Goal: Check status

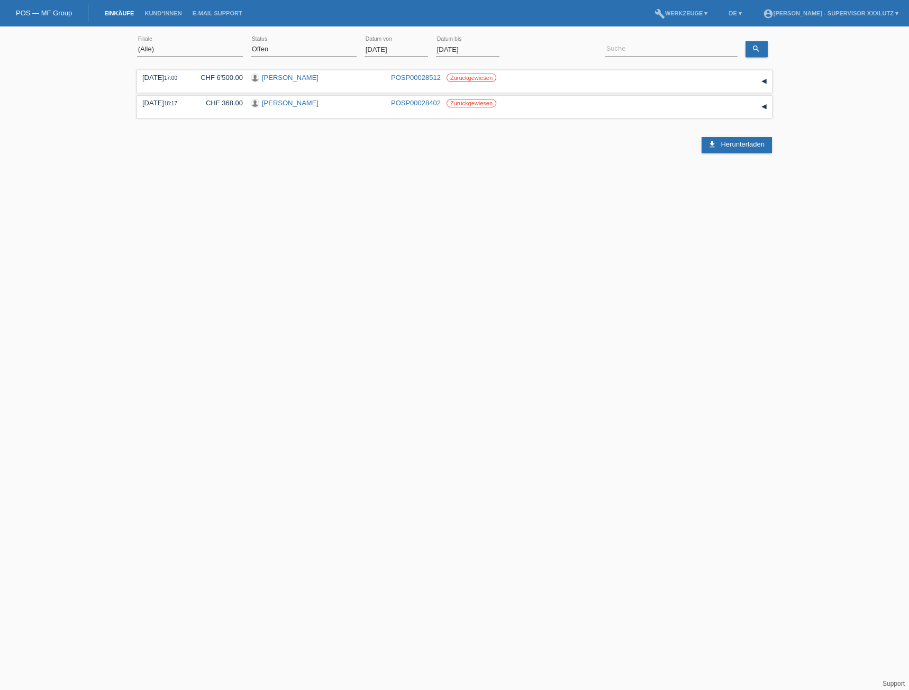
click at [366, 49] on input "[DATE]" at bounding box center [397, 49] width 64 height 13
click at [372, 51] on input "[DATE]" at bounding box center [397, 49] width 64 height 13
click at [372, 49] on input "[DATE]" at bounding box center [397, 49] width 64 height 13
click at [382, 50] on input "[DATE]" at bounding box center [397, 49] width 64 height 13
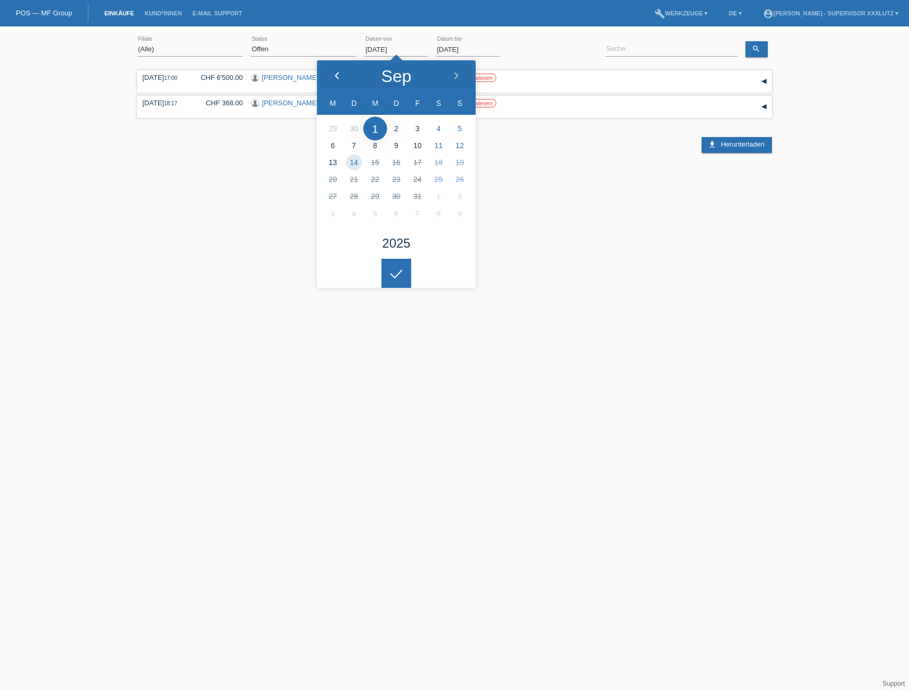
click at [339, 75] on icon at bounding box center [337, 76] width 8 height 8
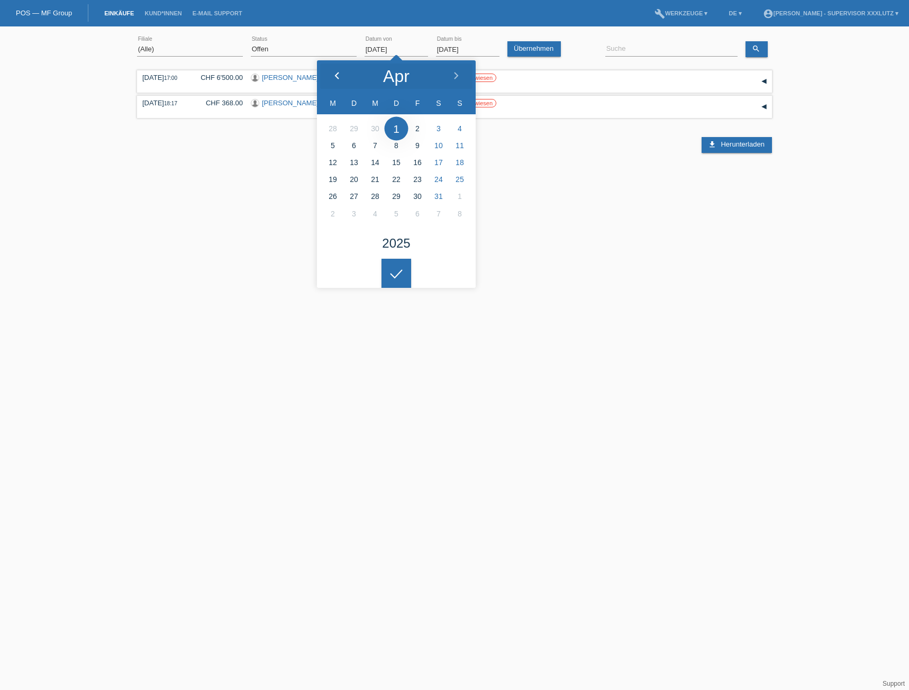
click at [339, 75] on icon at bounding box center [337, 76] width 8 height 8
type input "[DATE]"
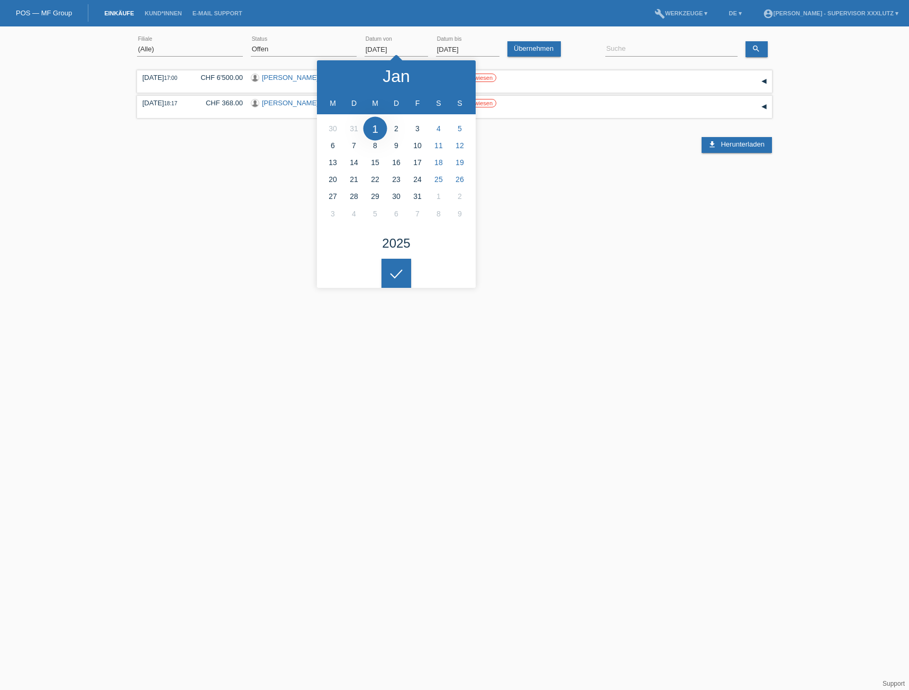
click at [441, 47] on input "[DATE]" at bounding box center [468, 49] width 64 height 13
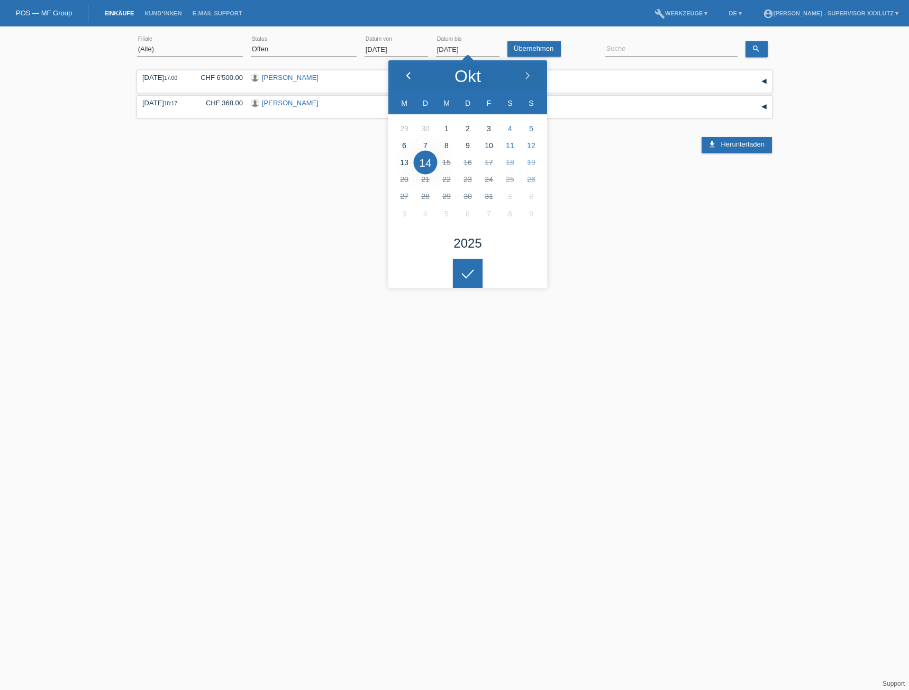
click at [412, 72] on icon at bounding box center [408, 76] width 8 height 8
type input "[DATE]"
click at [529, 50] on link "Übernehmen" at bounding box center [534, 48] width 53 height 15
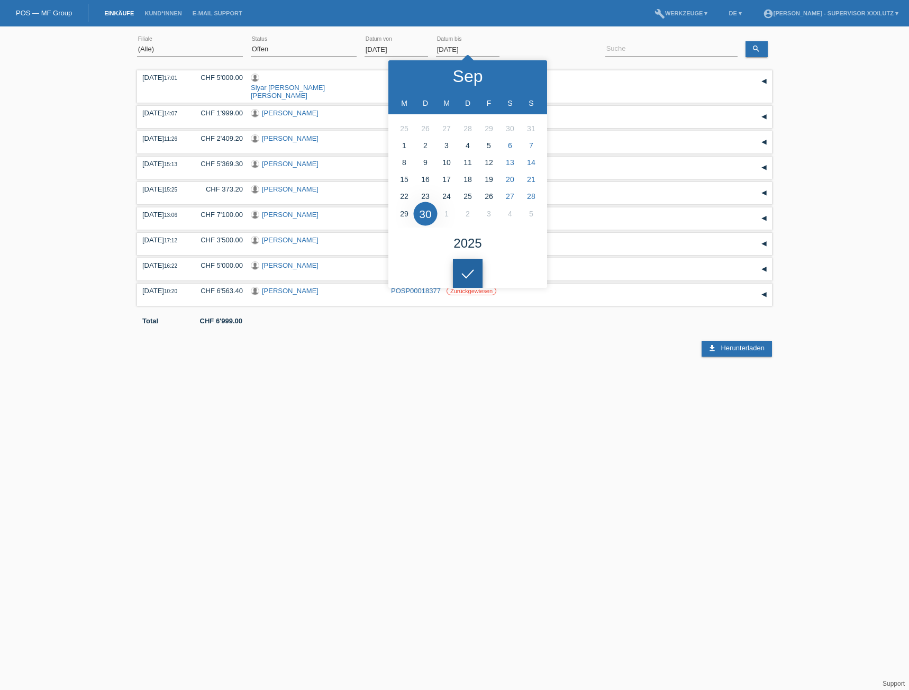
click at [465, 271] on icon at bounding box center [467, 274] width 17 height 10
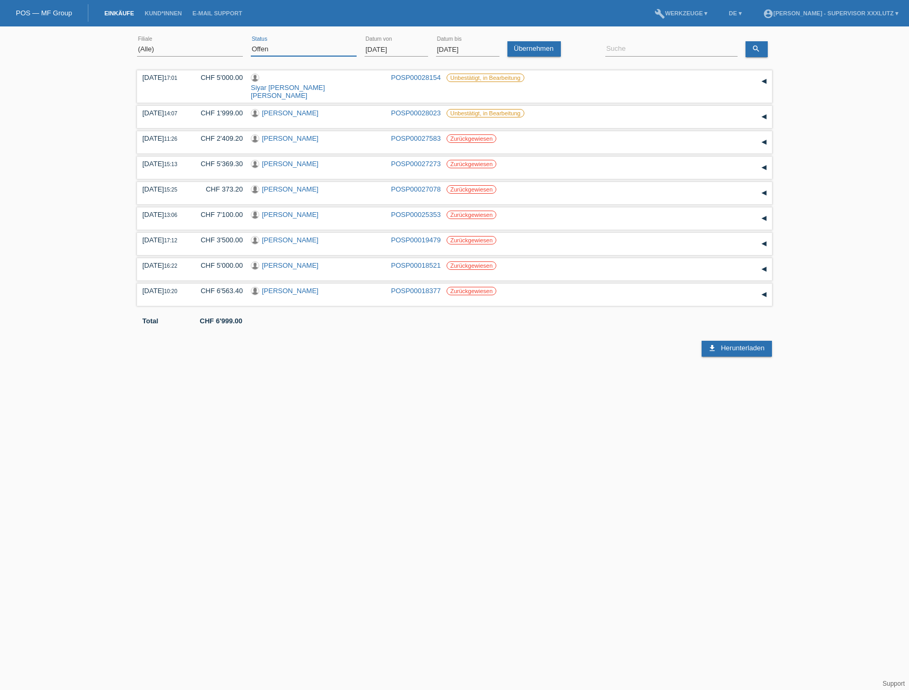
click at [319, 54] on select "(Alle) Neu Offen Zurückgewiesen Zurückgetreten / Storniert Abgeschlossen" at bounding box center [304, 49] width 106 height 13
select select "ALL"
click at [251, 43] on select "(Alle) Neu Offen Zurückgewiesen Zurückgetreten / Storniert Abgeschlossen" at bounding box center [304, 49] width 106 height 13
click at [536, 41] on link "Übernehmen" at bounding box center [534, 48] width 53 height 15
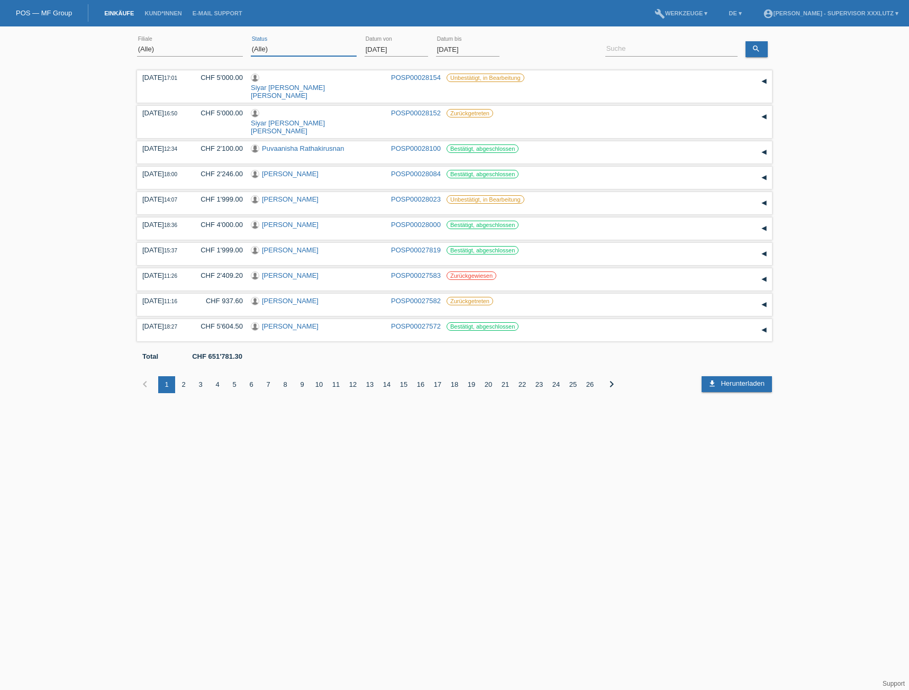
click at [324, 49] on select "(Alle) Neu Offen Zurückgewiesen Zurückgetreten / Storniert Abgeschlossen" at bounding box center [304, 49] width 106 height 13
click at [442, 409] on html "POS — MF Group Einkäufe Kund*innen E-Mail Support menu account_circle [PERSON_N…" at bounding box center [454, 204] width 909 height 409
click at [738, 376] on link "download Herunterladen" at bounding box center [737, 384] width 70 height 16
click at [217, 409] on html "POS — MF Group Einkäufe Kund*innen E-Mail Support menu account_circle [PERSON_N…" at bounding box center [454, 204] width 909 height 409
